Goal: Share content

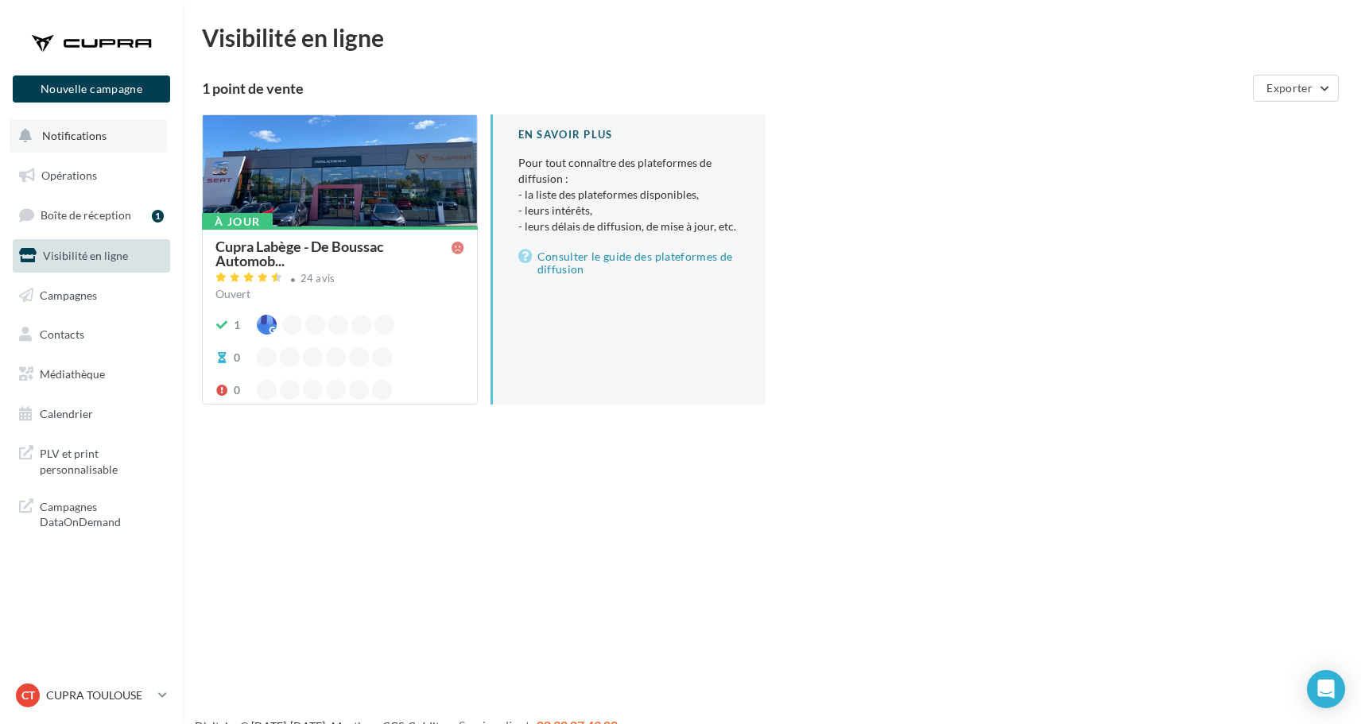
click at [111, 144] on button "Notifications" at bounding box center [88, 135] width 157 height 33
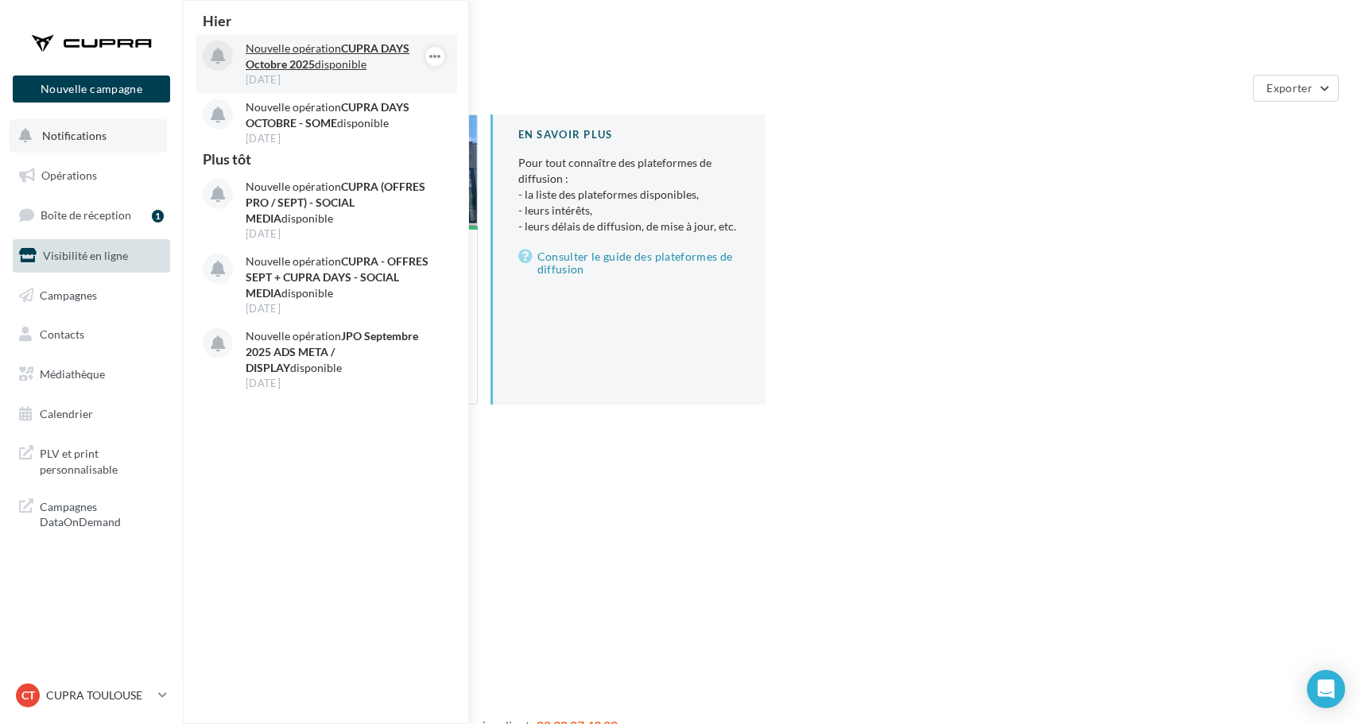
click at [347, 61] on p "Nouvelle opération CUPRA DAYS [DATE] disponible" at bounding box center [338, 57] width 184 height 32
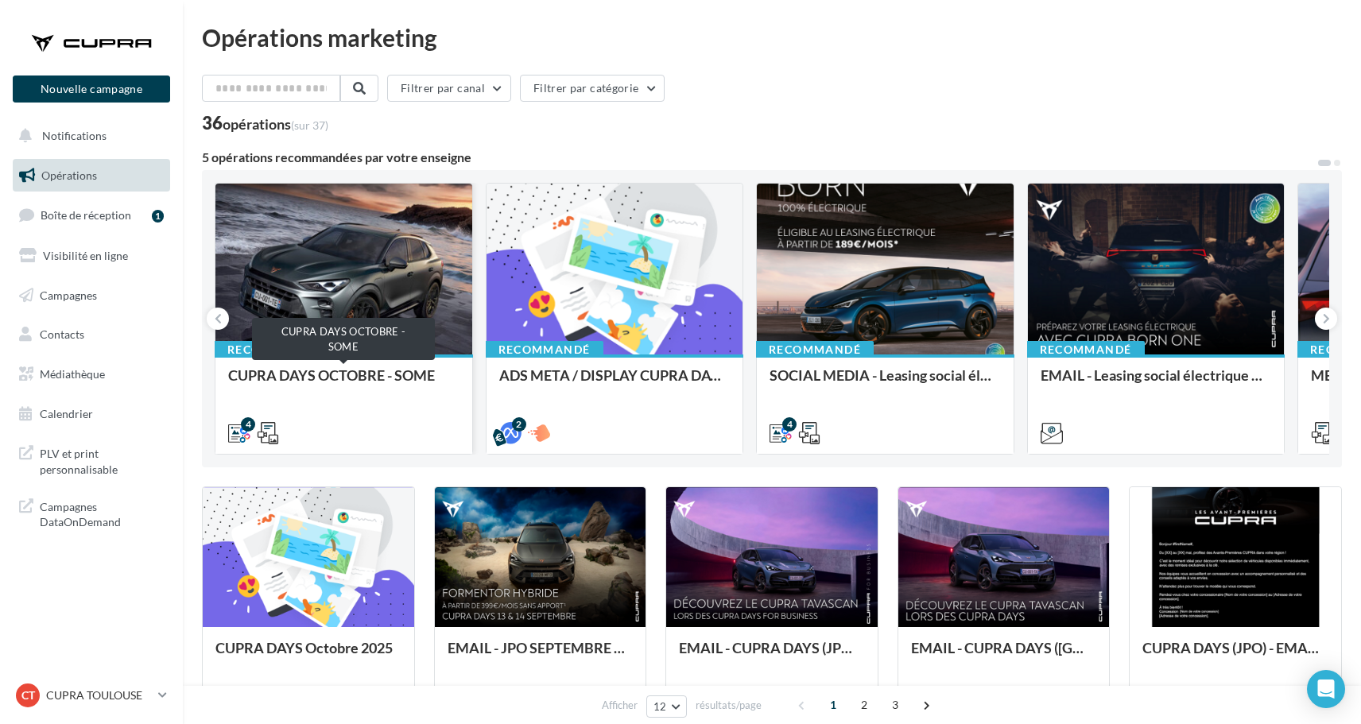
click at [373, 390] on div "CUPRA DAYS OCTOBRE - SOME" at bounding box center [343, 383] width 231 height 32
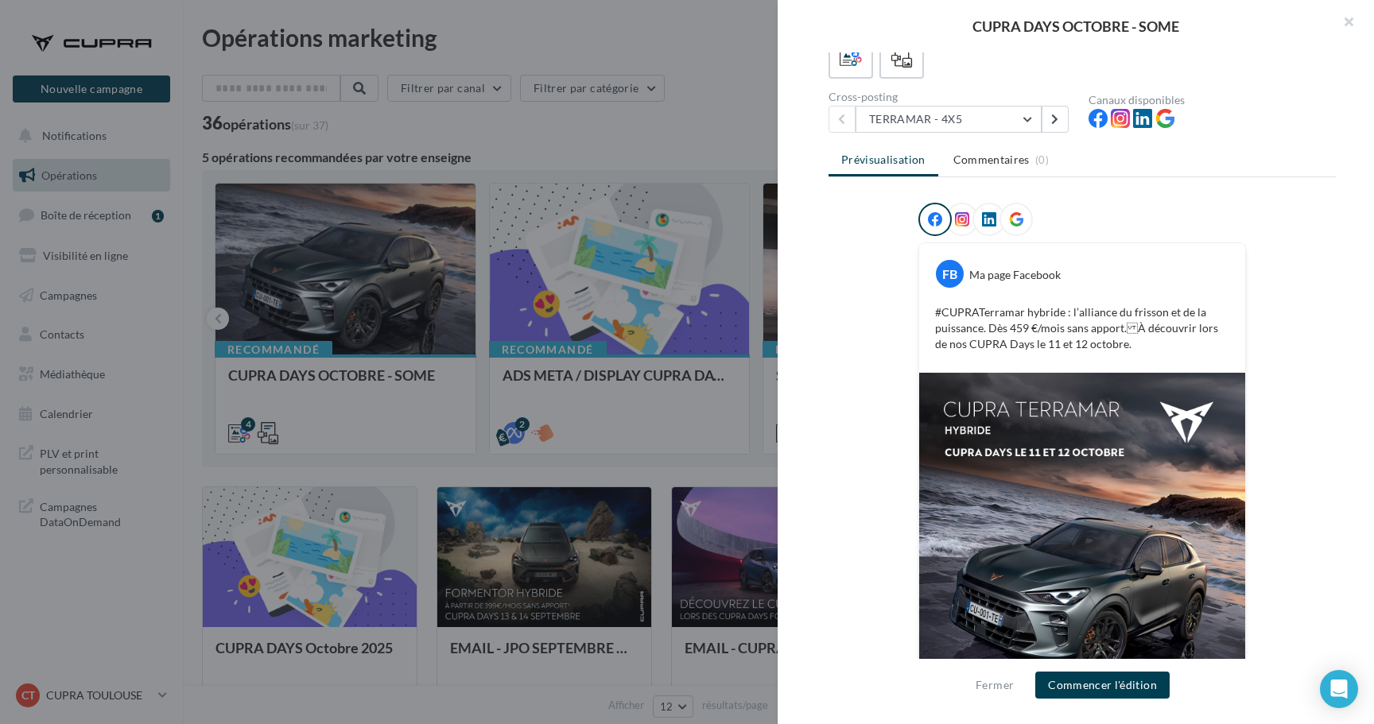
scroll to position [111, 0]
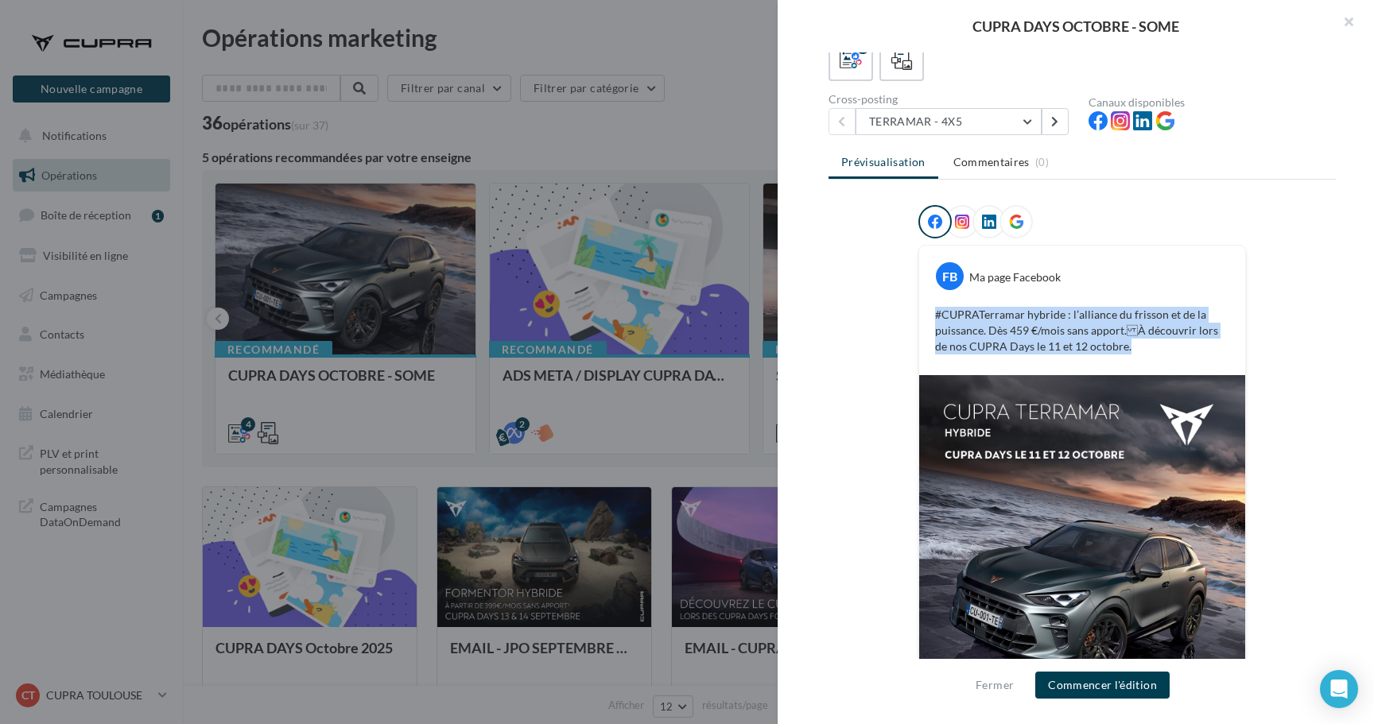
drag, startPoint x: 1115, startPoint y: 347, endPoint x: 906, endPoint y: 312, distance: 211.2
click at [906, 312] on div "FB Ma page Facebook #CUPRATerramar hybride : l’alliance du frisson et de la pui…" at bounding box center [1081, 504] width 507 height 599
copy p "#CUPRATerramar hybride : l’alliance du frisson et de la puissance. Dès 459 €/mo…"
click at [968, 114] on button "TERRAMAR - 4X5" at bounding box center [948, 121] width 186 height 27
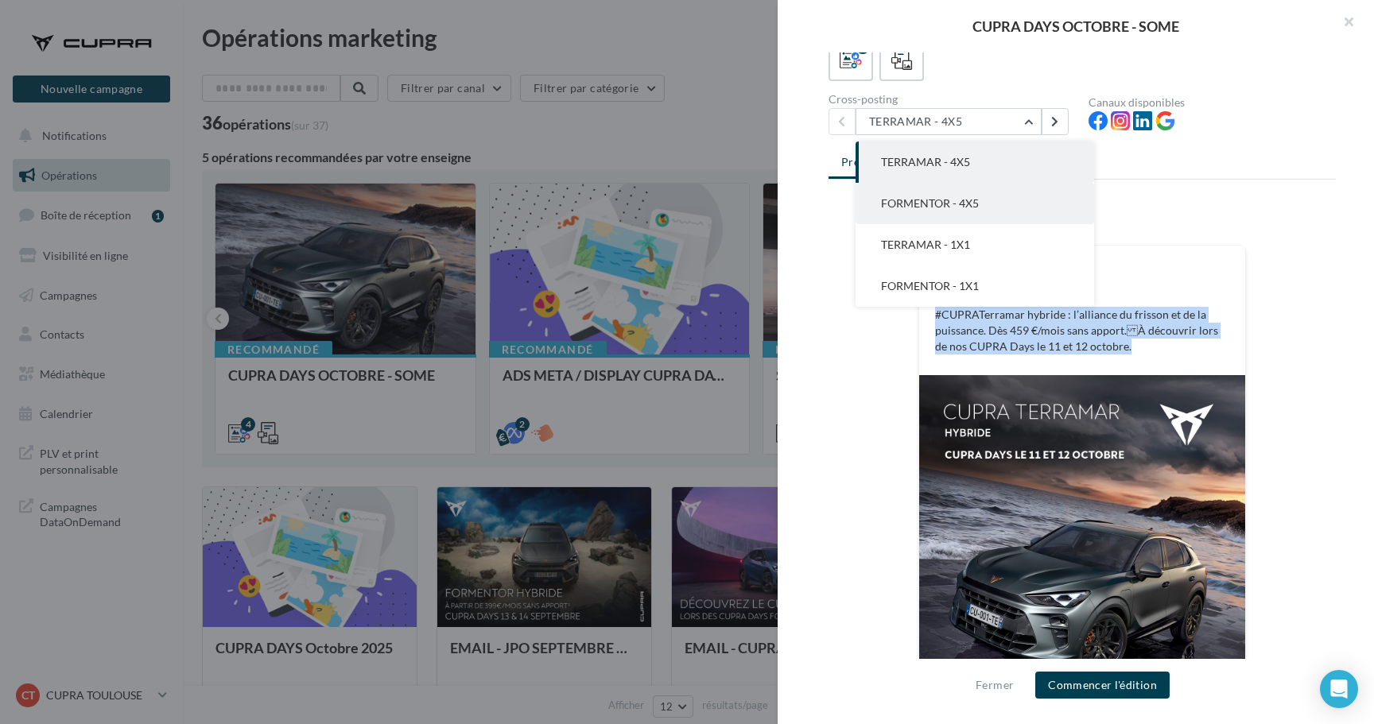
click at [929, 206] on span "FORMENTOR - 4X5" at bounding box center [930, 203] width 98 height 14
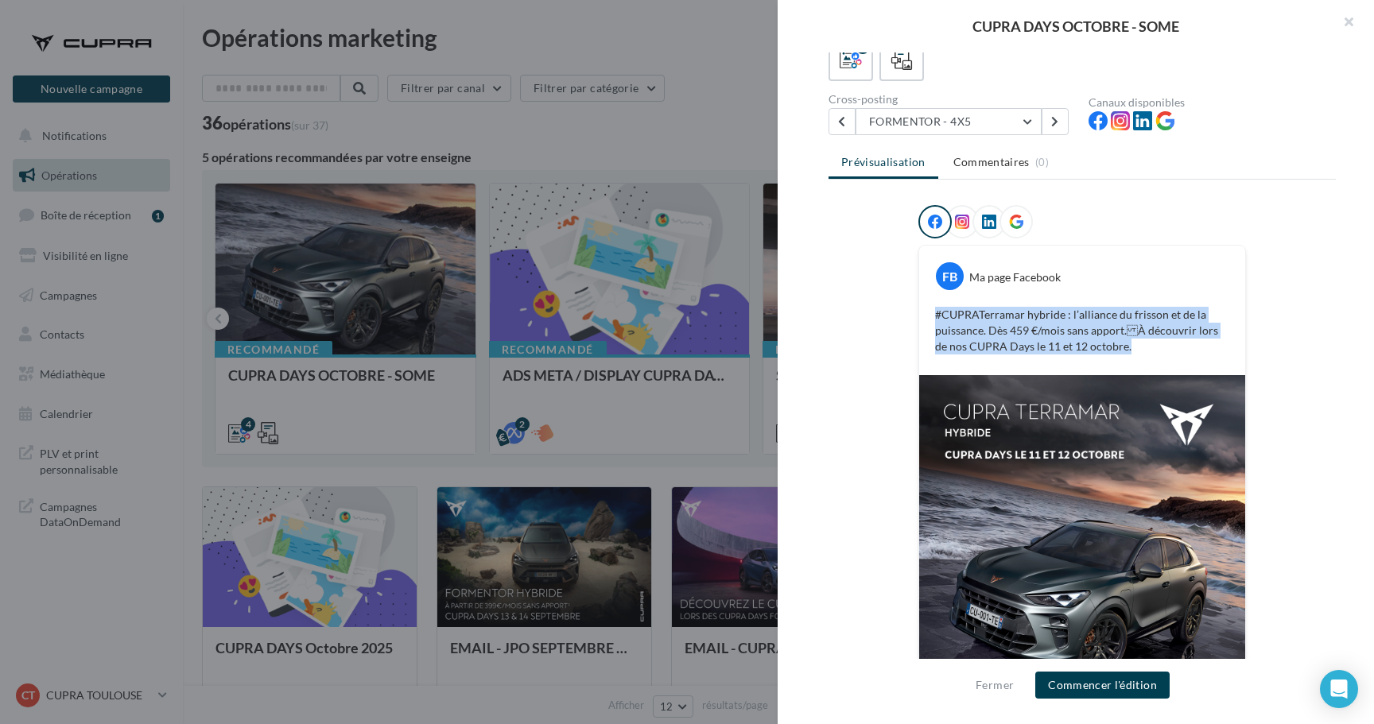
scroll to position [0, 0]
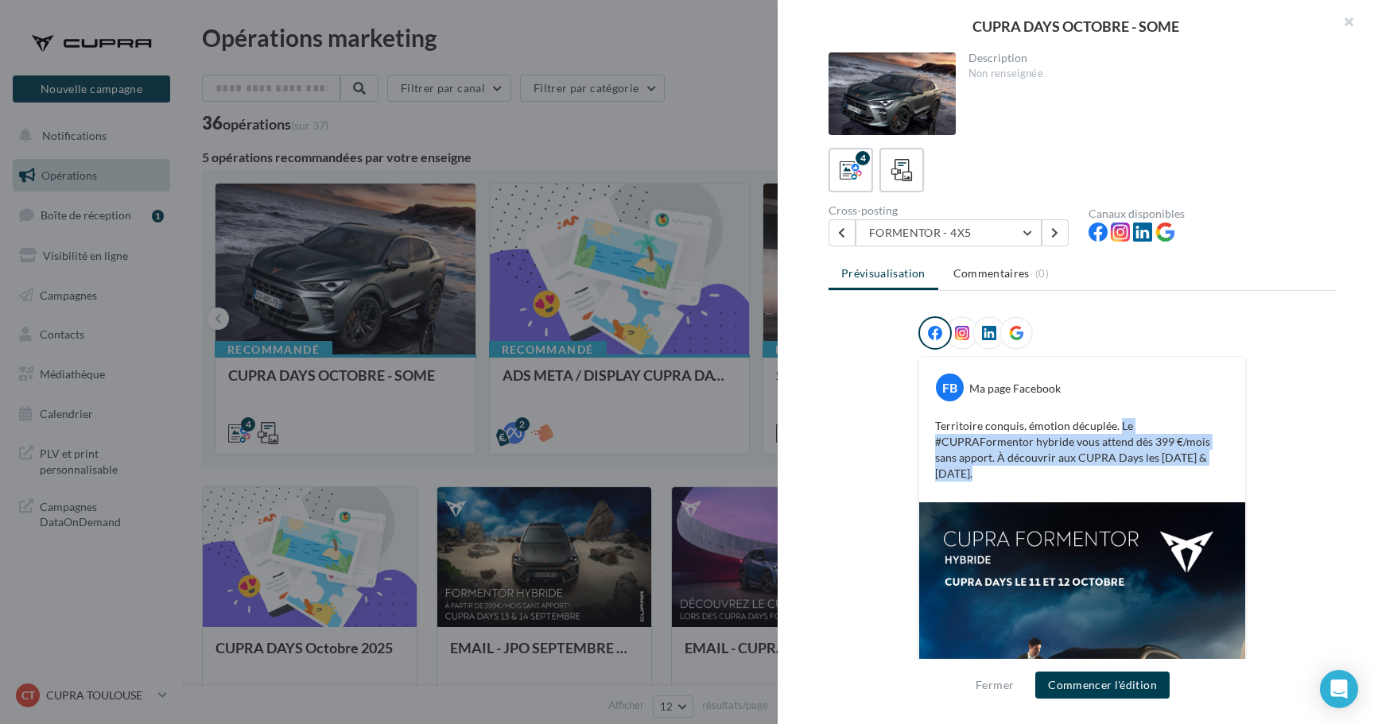
drag, startPoint x: 1118, startPoint y: 464, endPoint x: 1111, endPoint y: 430, distance: 34.8
click at [1111, 430] on p "Territoire conquis, émotion décuplée. Le #CUPRAFormentor hybride vous attend dè…" at bounding box center [1082, 450] width 294 height 64
copy p "Le #CUPRAFormentor hybride vous attend dès 399 €/mois sans apport. À découvrir …"
